Goal: Information Seeking & Learning: Learn about a topic

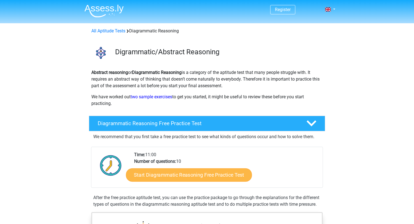
click at [169, 174] on link "Start Diagrammatic Reasoning Free Practice Test" at bounding box center [189, 174] width 126 height 13
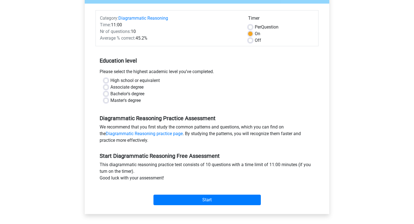
scroll to position [31, 0]
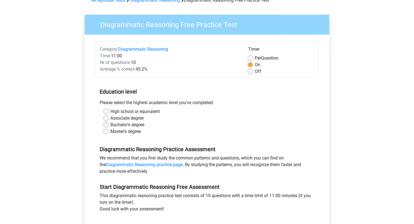
click at [116, 123] on label "Bachelor's degree" at bounding box center [128, 124] width 34 height 7
click at [108, 123] on input "Bachelor's degree" at bounding box center [106, 124] width 4 height 6
radio input "true"
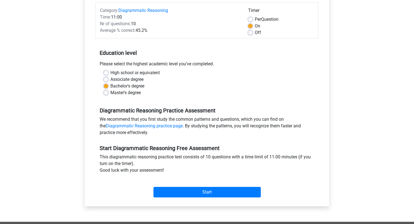
scroll to position [88, 0]
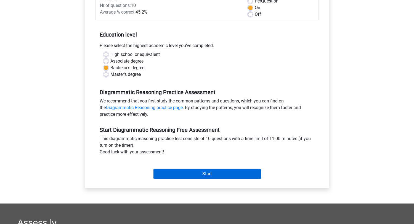
click at [173, 172] on input "Start" at bounding box center [207, 173] width 107 height 10
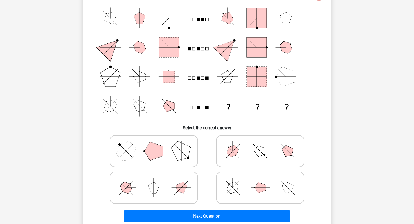
scroll to position [61, 0]
click at [157, 151] on polygon at bounding box center [153, 150] width 19 height 19
click at [157, 144] on input "radio" at bounding box center [156, 142] width 4 height 4
radio input "true"
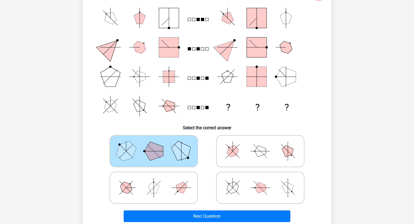
click at [232, 180] on icon at bounding box center [260, 188] width 83 height 28
click at [261, 180] on input "radio" at bounding box center [263, 179] width 4 height 4
radio input "true"
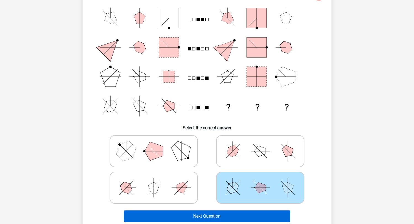
click at [223, 215] on button "Next Question" at bounding box center [207, 216] width 167 height 12
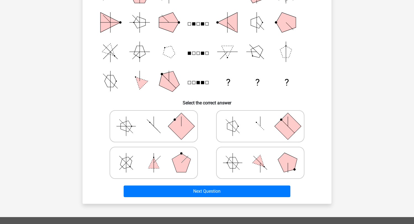
scroll to position [90, 0]
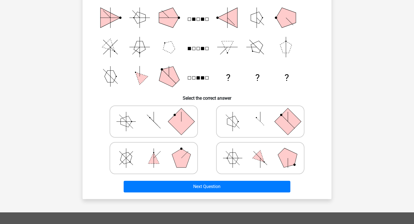
click at [287, 154] on polygon at bounding box center [288, 157] width 27 height 27
click at [264, 151] on input "radio" at bounding box center [263, 149] width 4 height 4
radio input "true"
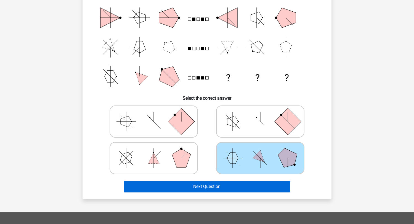
click at [262, 188] on button "Next Question" at bounding box center [207, 186] width 167 height 12
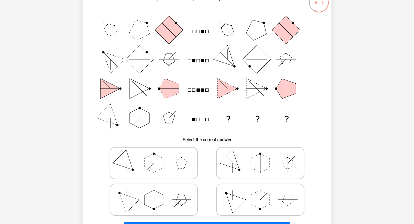
scroll to position [49, 0]
click at [245, 164] on icon at bounding box center [260, 163] width 83 height 28
click at [261, 156] on input "radio" at bounding box center [263, 154] width 4 height 4
radio input "true"
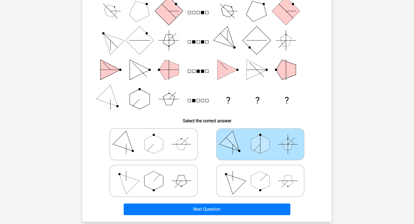
scroll to position [69, 0]
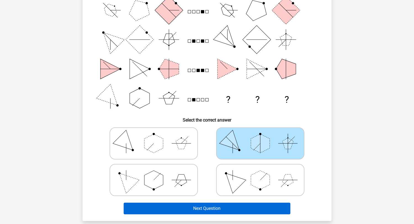
click at [227, 208] on button "Next Question" at bounding box center [207, 208] width 167 height 12
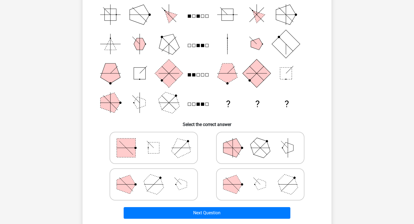
scroll to position [64, 0]
click at [270, 140] on icon at bounding box center [260, 148] width 83 height 28
click at [264, 140] on input "radio" at bounding box center [263, 139] width 4 height 4
radio input "true"
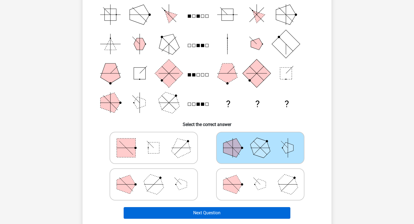
click at [235, 211] on button "Next Question" at bounding box center [207, 213] width 167 height 12
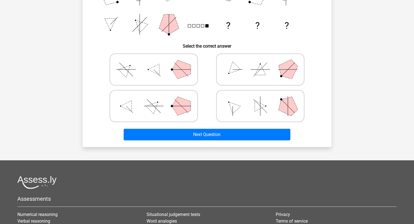
scroll to position [143, 0]
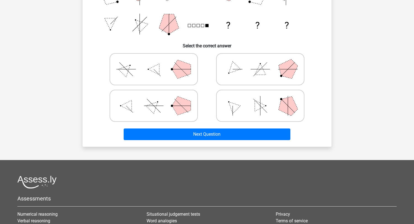
click at [275, 73] on icon at bounding box center [260, 69] width 83 height 28
click at [264, 62] on input "radio" at bounding box center [263, 61] width 4 height 4
radio input "true"
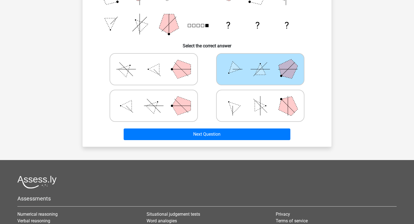
click at [256, 103] on polygon at bounding box center [260, 105] width 11 height 11
click at [261, 99] on input "radio" at bounding box center [263, 97] width 4 height 4
radio input "true"
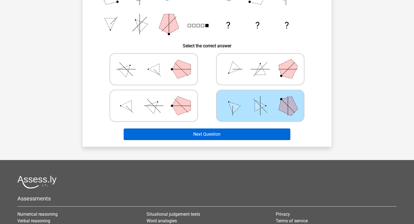
click at [242, 130] on button "Next Question" at bounding box center [207, 134] width 167 height 12
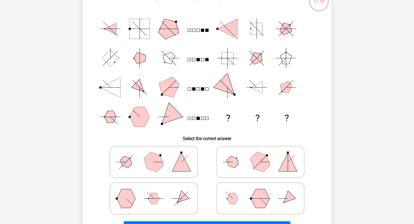
scroll to position [50, 0]
click at [175, 155] on icon at bounding box center [153, 162] width 83 height 28
click at [157, 155] on input "radio" at bounding box center [156, 153] width 4 height 4
radio input "true"
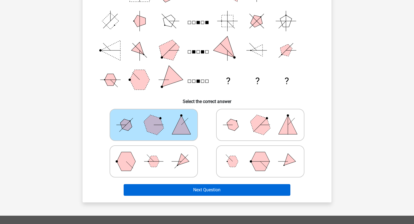
click at [186, 188] on button "Next Question" at bounding box center [207, 190] width 167 height 12
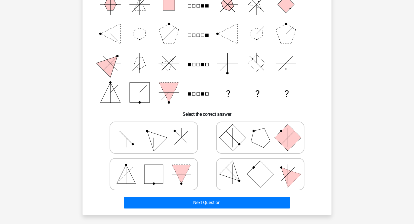
scroll to position [69, 0]
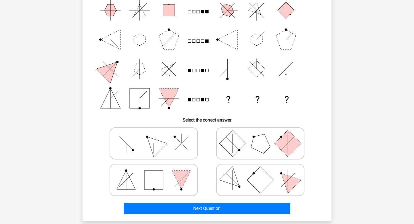
click at [259, 186] on rect at bounding box center [260, 179] width 27 height 27
click at [261, 173] on input "radio" at bounding box center [263, 171] width 4 height 4
radio input "true"
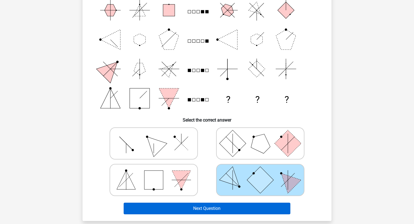
click at [248, 206] on button "Next Question" at bounding box center [207, 208] width 167 height 12
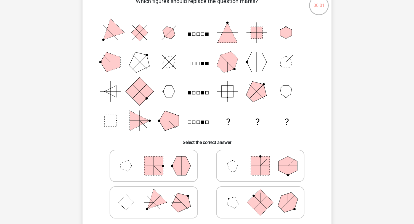
scroll to position [47, 0]
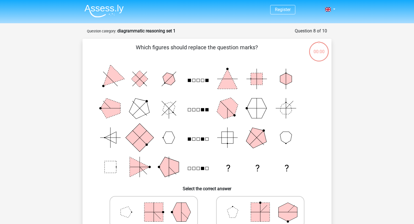
scroll to position [47, 0]
